Goal: Transaction & Acquisition: Download file/media

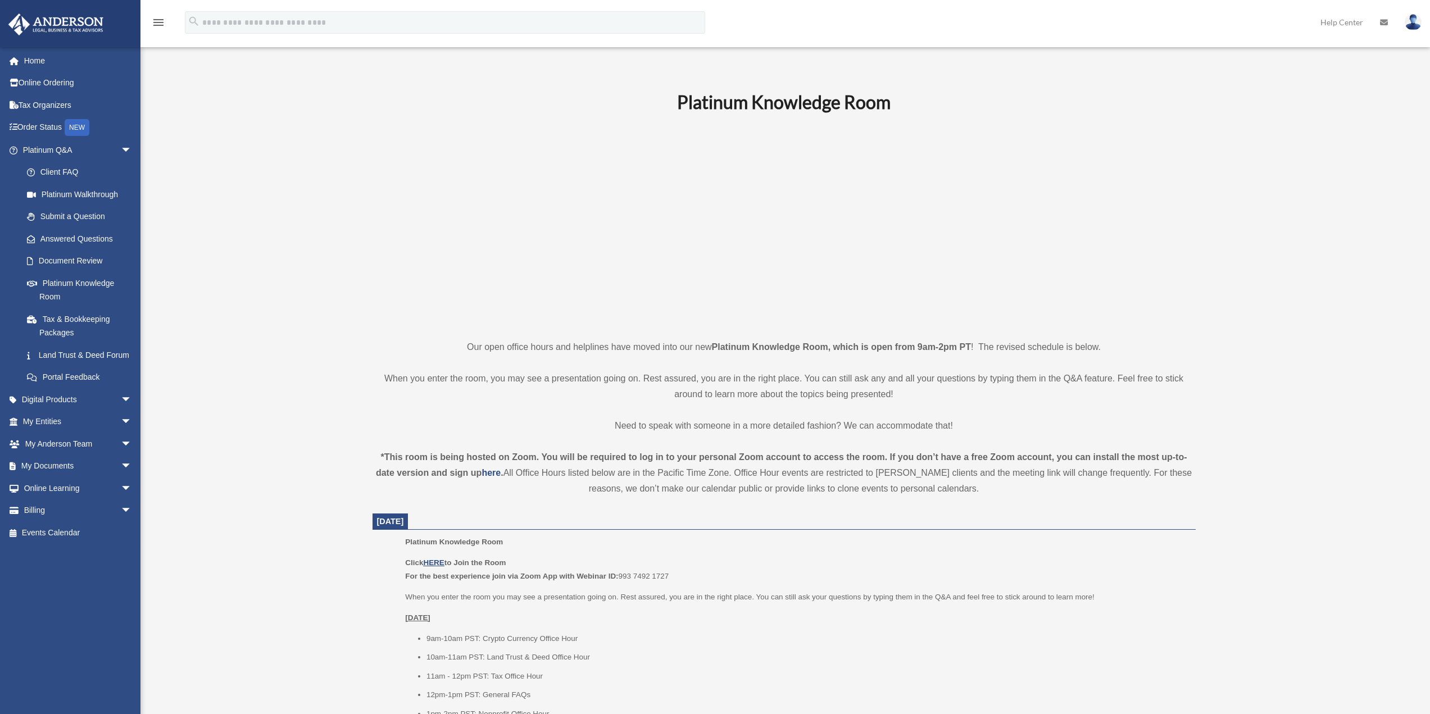
scroll to position [449, 0]
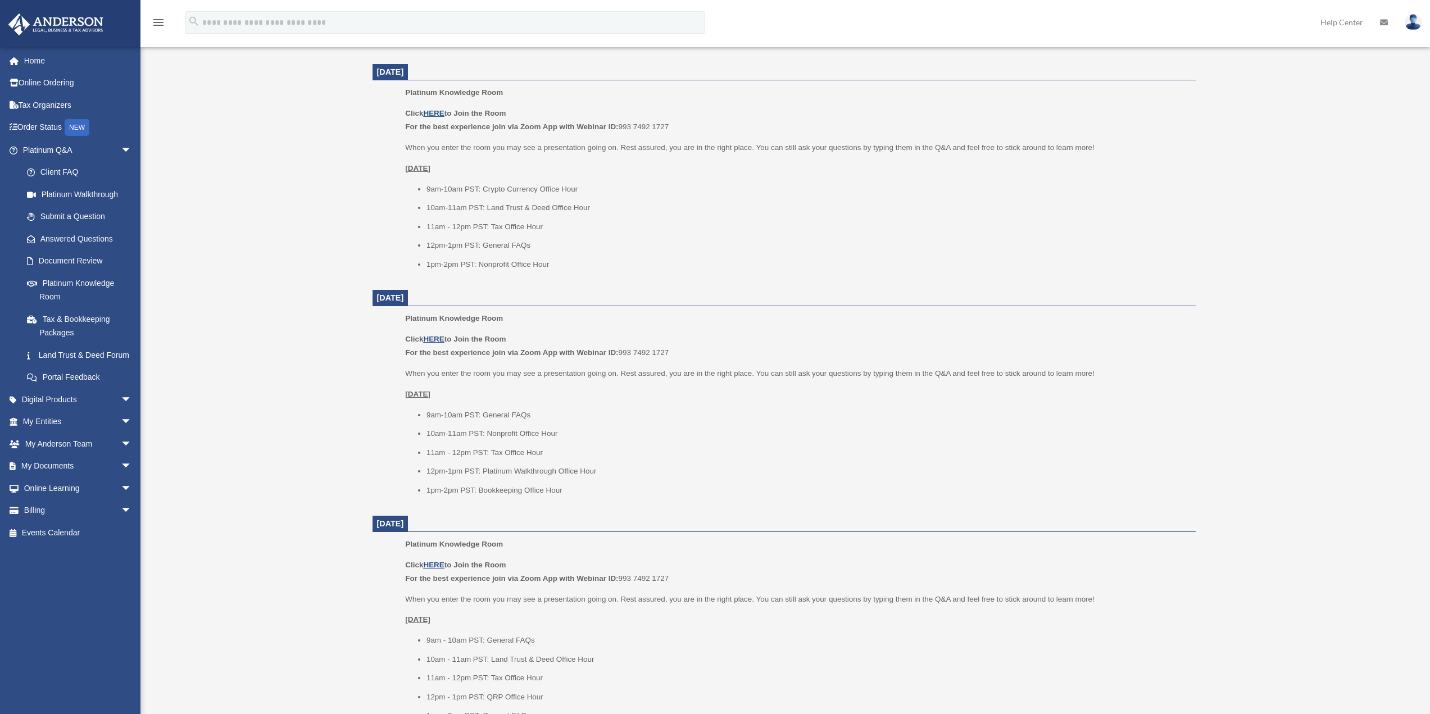
click at [431, 113] on u "HERE" at bounding box center [433, 113] width 21 height 8
click at [101, 474] on link "My Documents arrow_drop_down" at bounding box center [78, 466] width 141 height 22
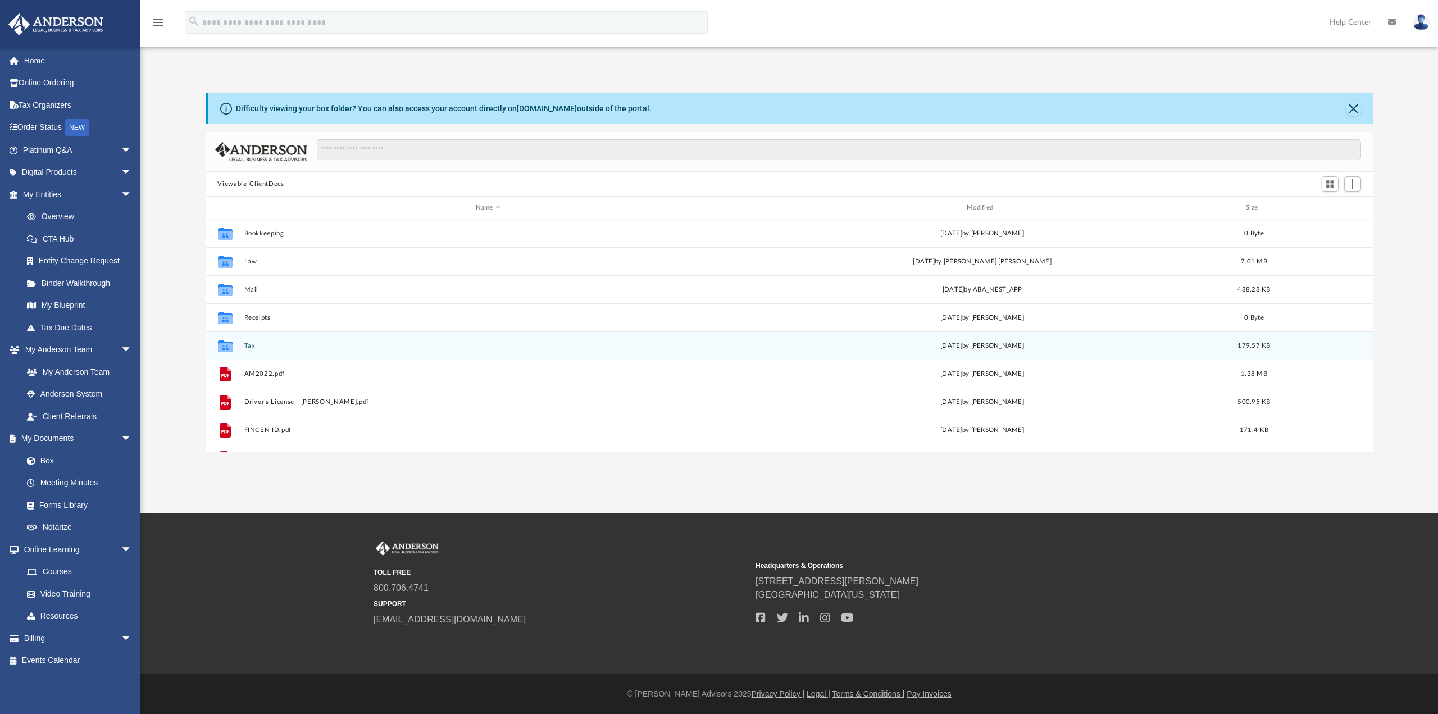
click at [280, 348] on button "Tax" at bounding box center [488, 345] width 489 height 7
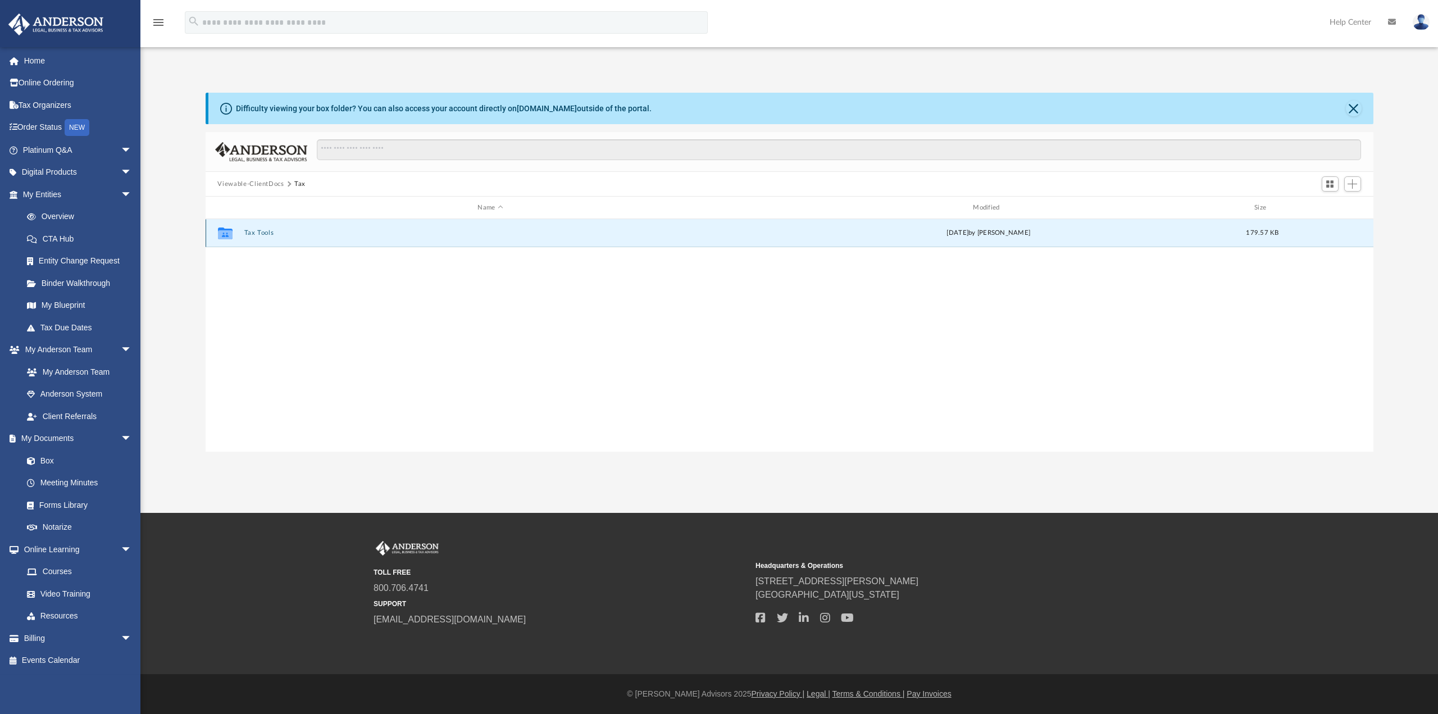
click at [260, 234] on button "Tax Tools" at bounding box center [490, 232] width 493 height 7
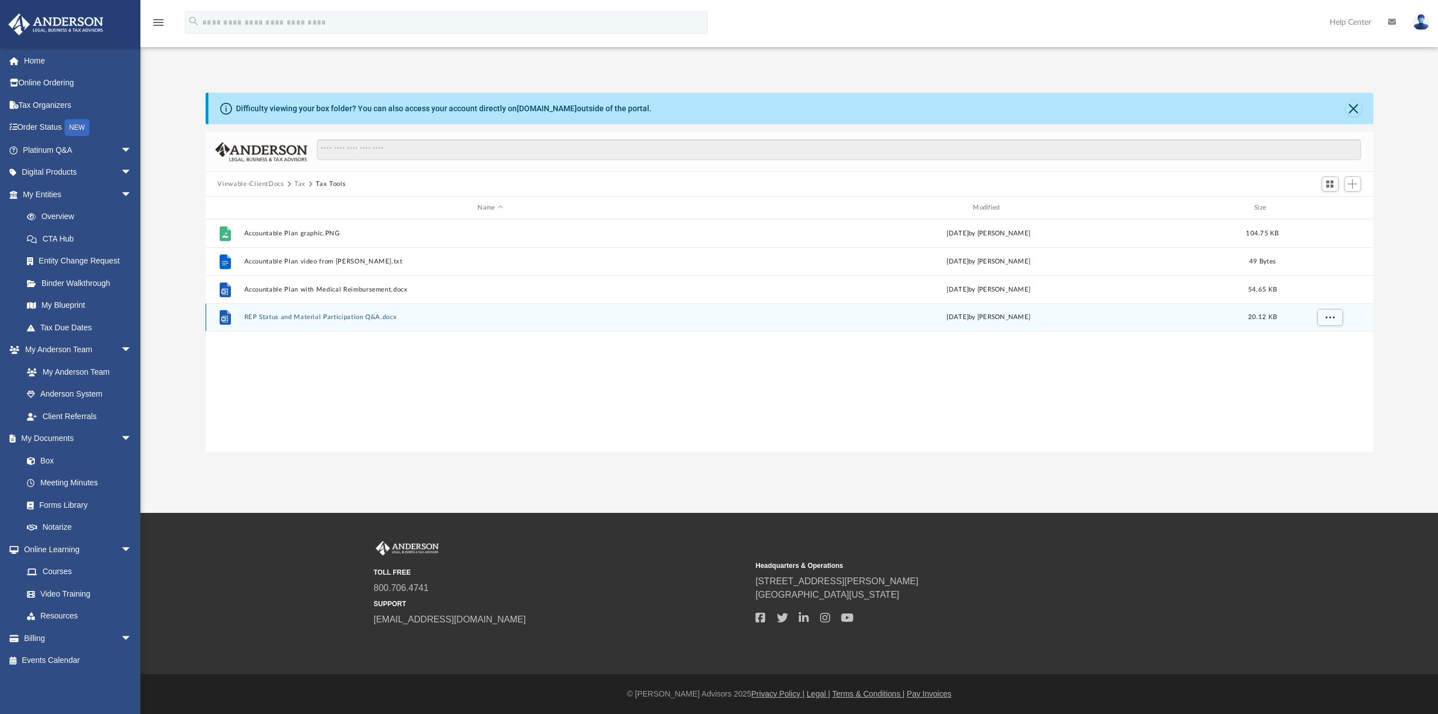
click at [384, 314] on button "REP Status and Material Participation Q&A.docx" at bounding box center [490, 316] width 493 height 7
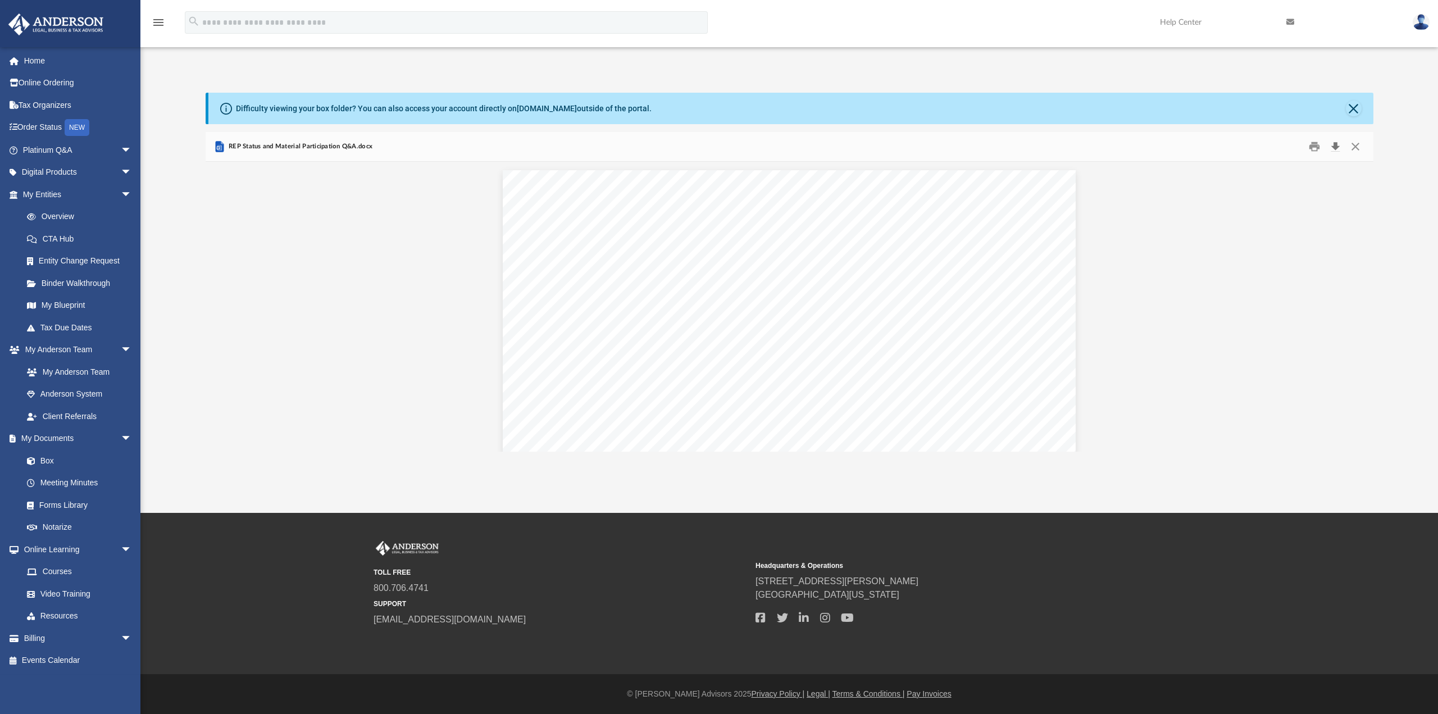
click at [1339, 151] on button "Download" at bounding box center [1336, 146] width 20 height 17
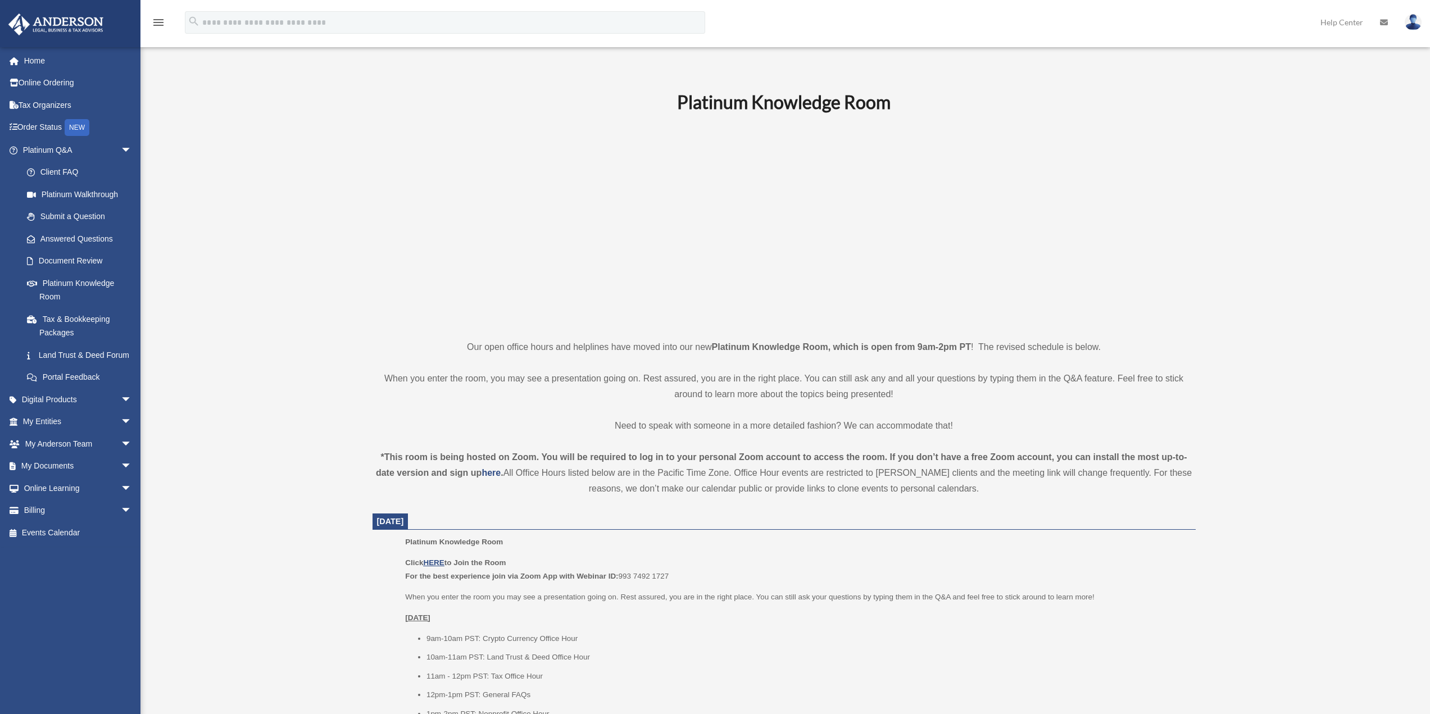
scroll to position [449, 0]
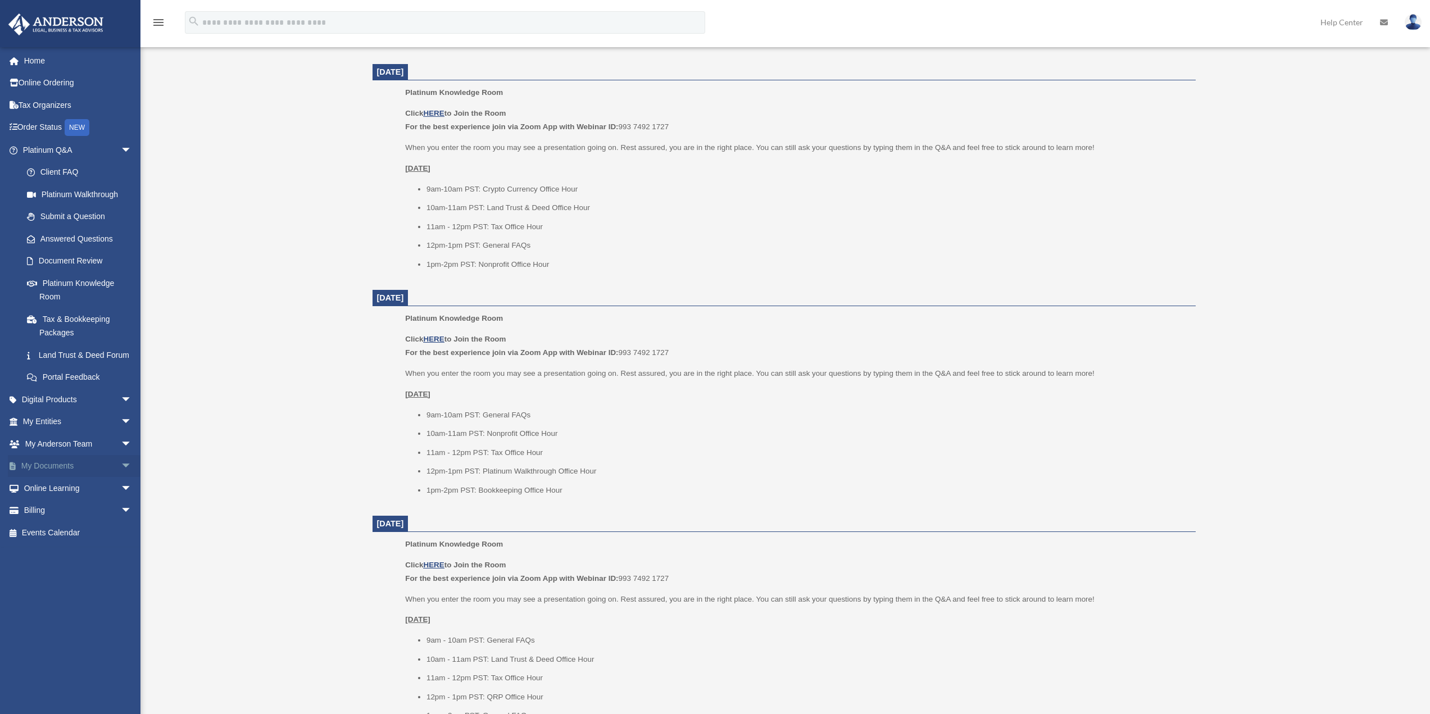
click at [86, 477] on link "My Documents arrow_drop_down" at bounding box center [78, 466] width 141 height 22
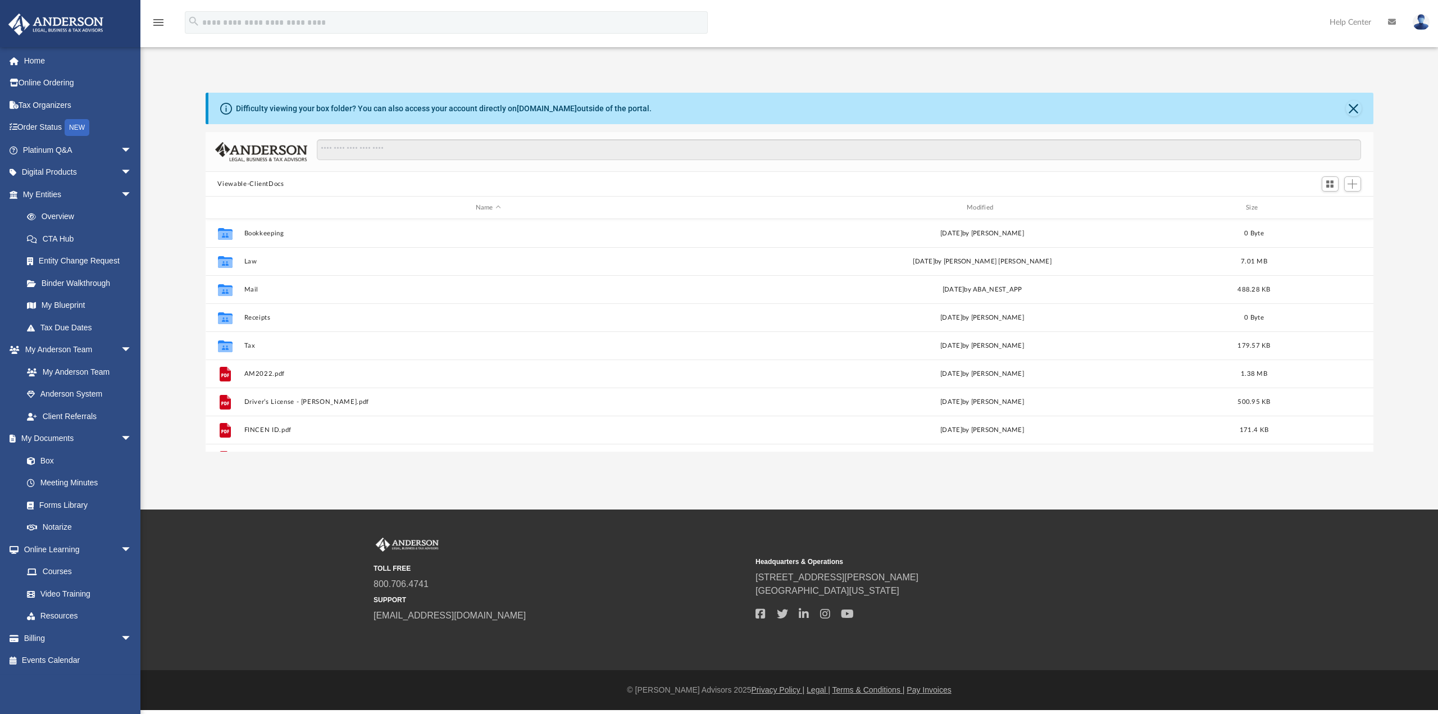
scroll to position [247, 1159]
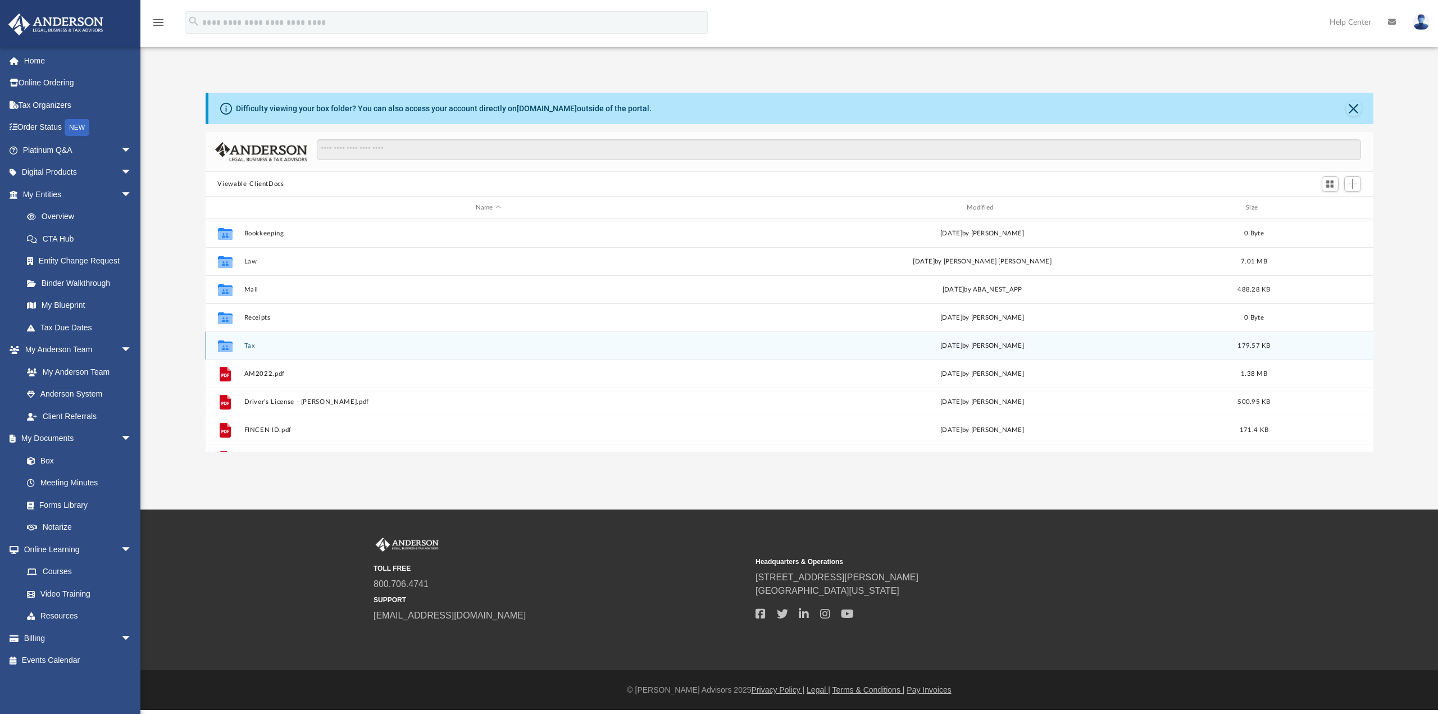
click at [253, 343] on button "Tax" at bounding box center [488, 345] width 489 height 7
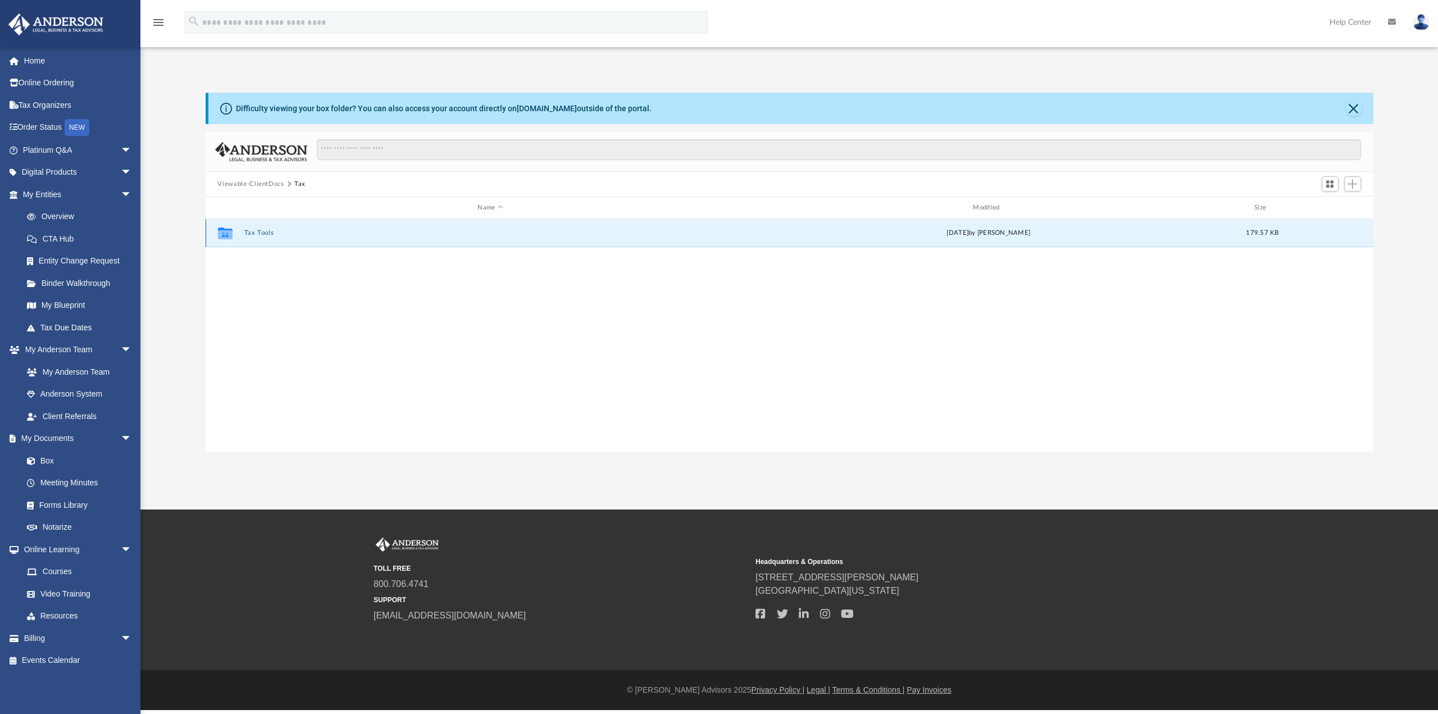
click at [257, 235] on button "Tax Tools" at bounding box center [490, 232] width 493 height 7
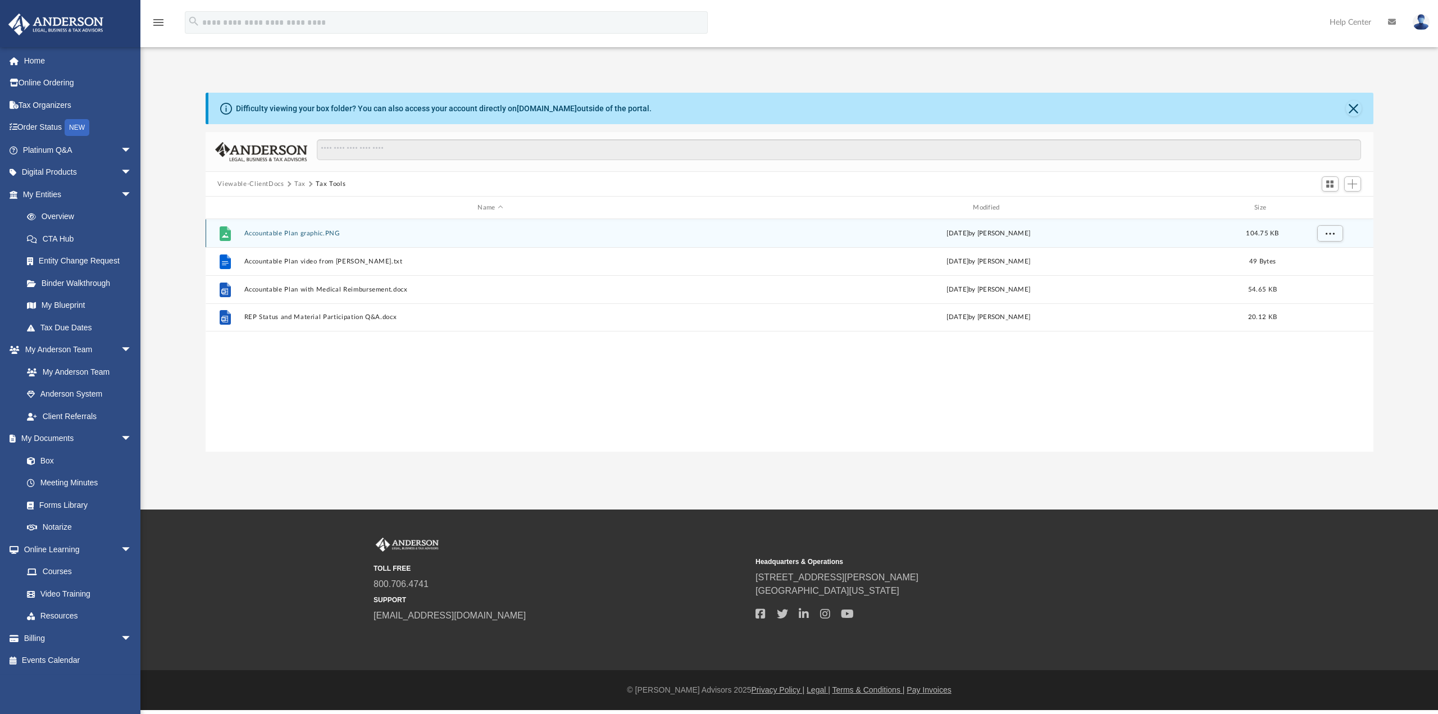
click at [289, 232] on button "Accountable Plan graphic.PNG" at bounding box center [490, 233] width 493 height 7
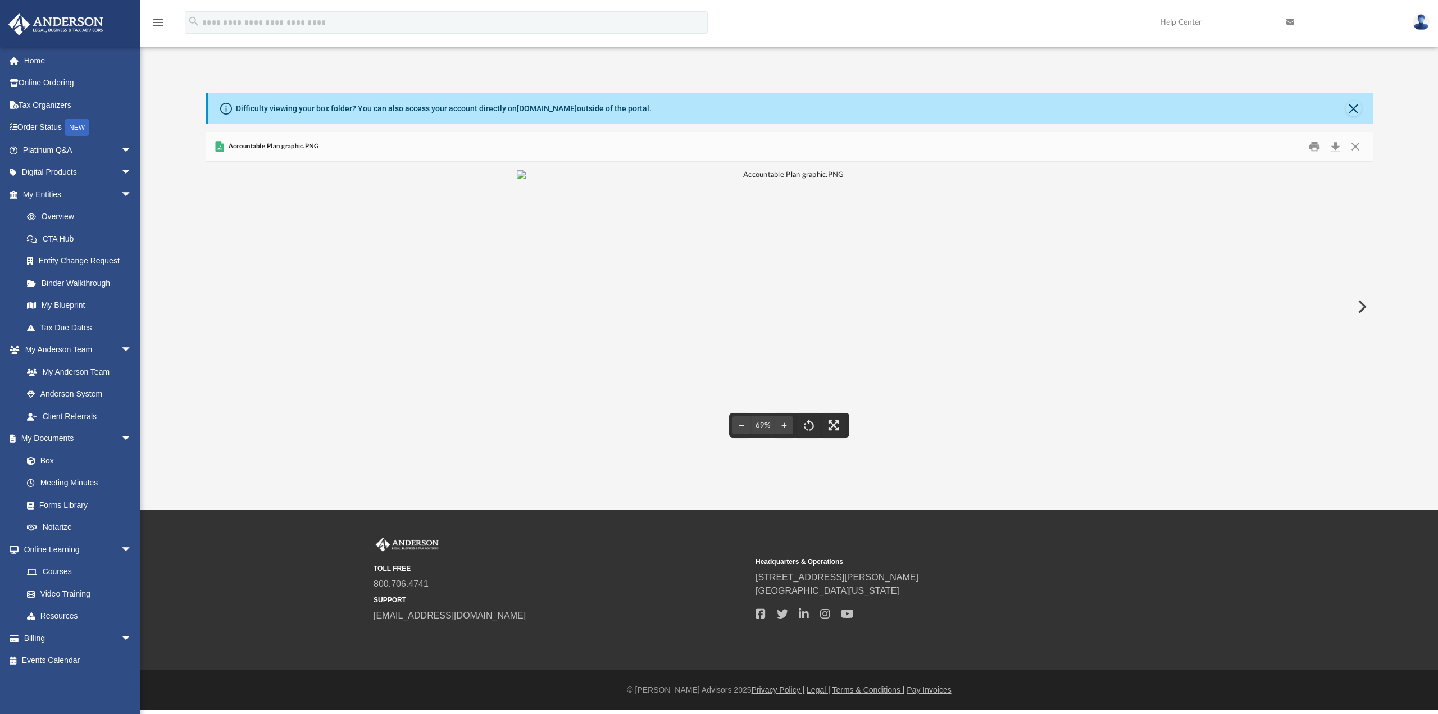
click at [1358, 304] on button "Preview" at bounding box center [1361, 306] width 25 height 31
